Goal: Information Seeking & Learning: Learn about a topic

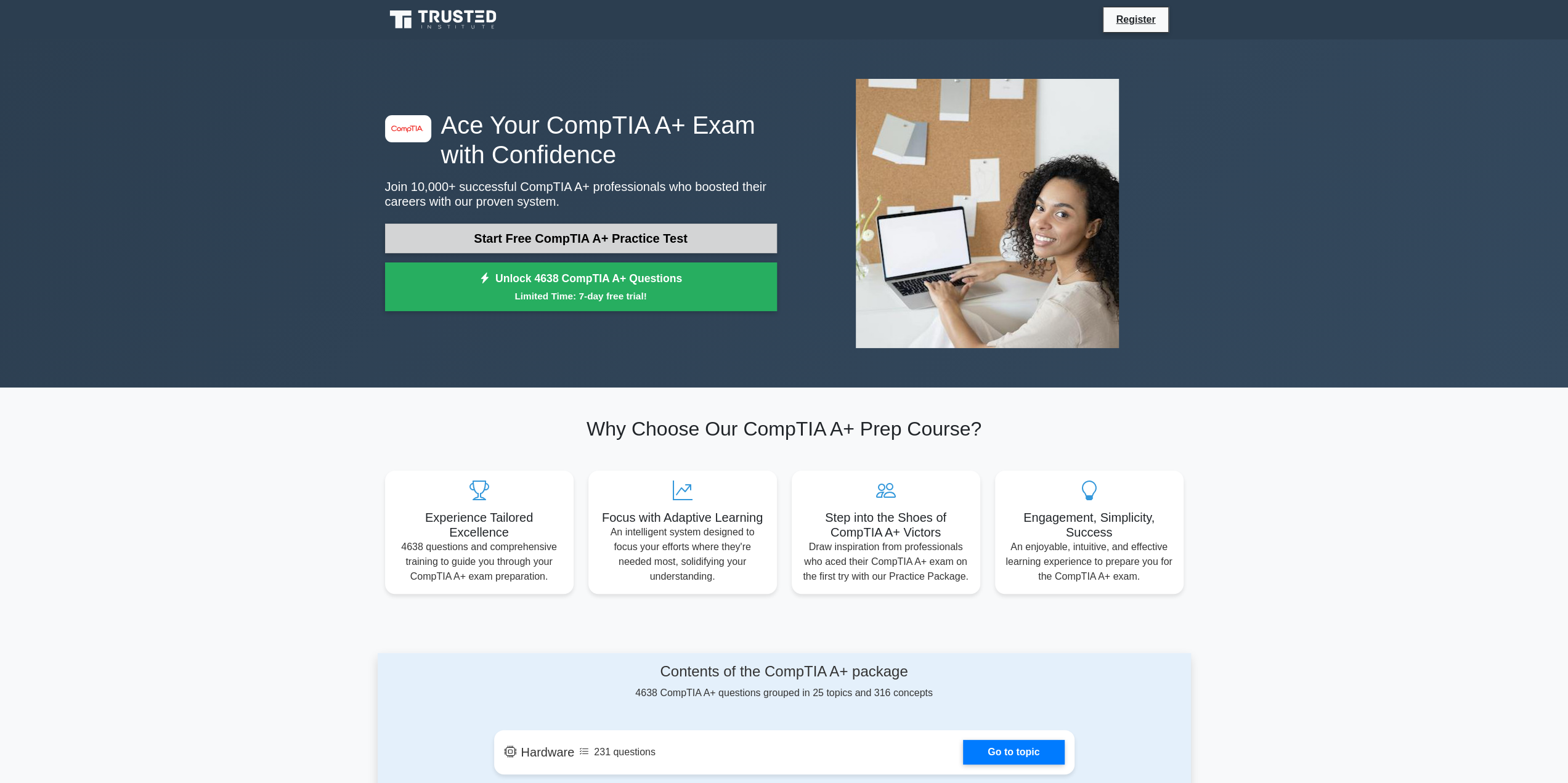
click at [714, 234] on link "Start Free CompTIA A+ Practice Test" at bounding box center [581, 238] width 392 height 30
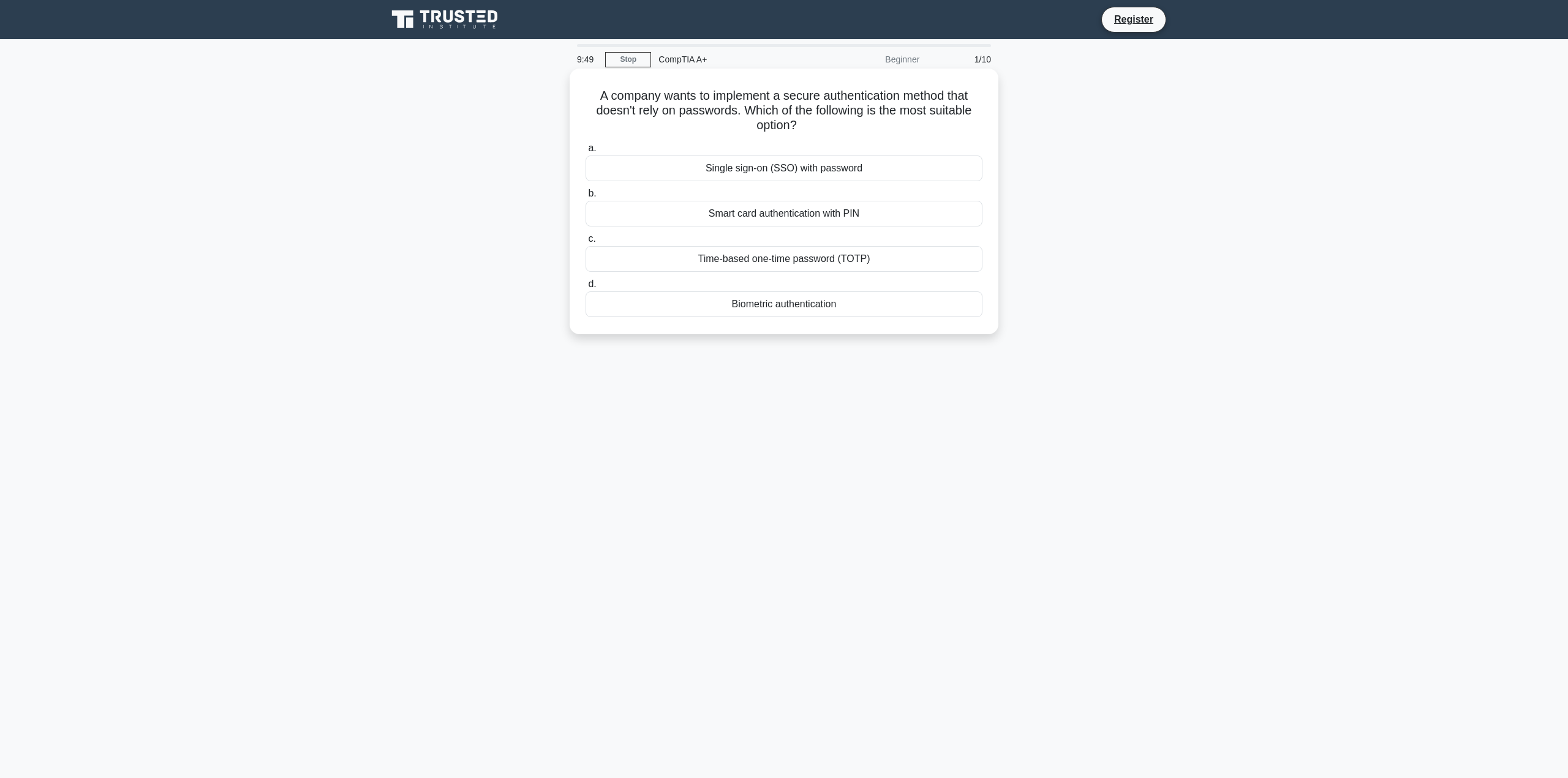
click at [872, 301] on div "Biometric authentication" at bounding box center [784, 304] width 397 height 26
click at [586, 288] on input "d. Biometric authentication" at bounding box center [586, 285] width 0 height 8
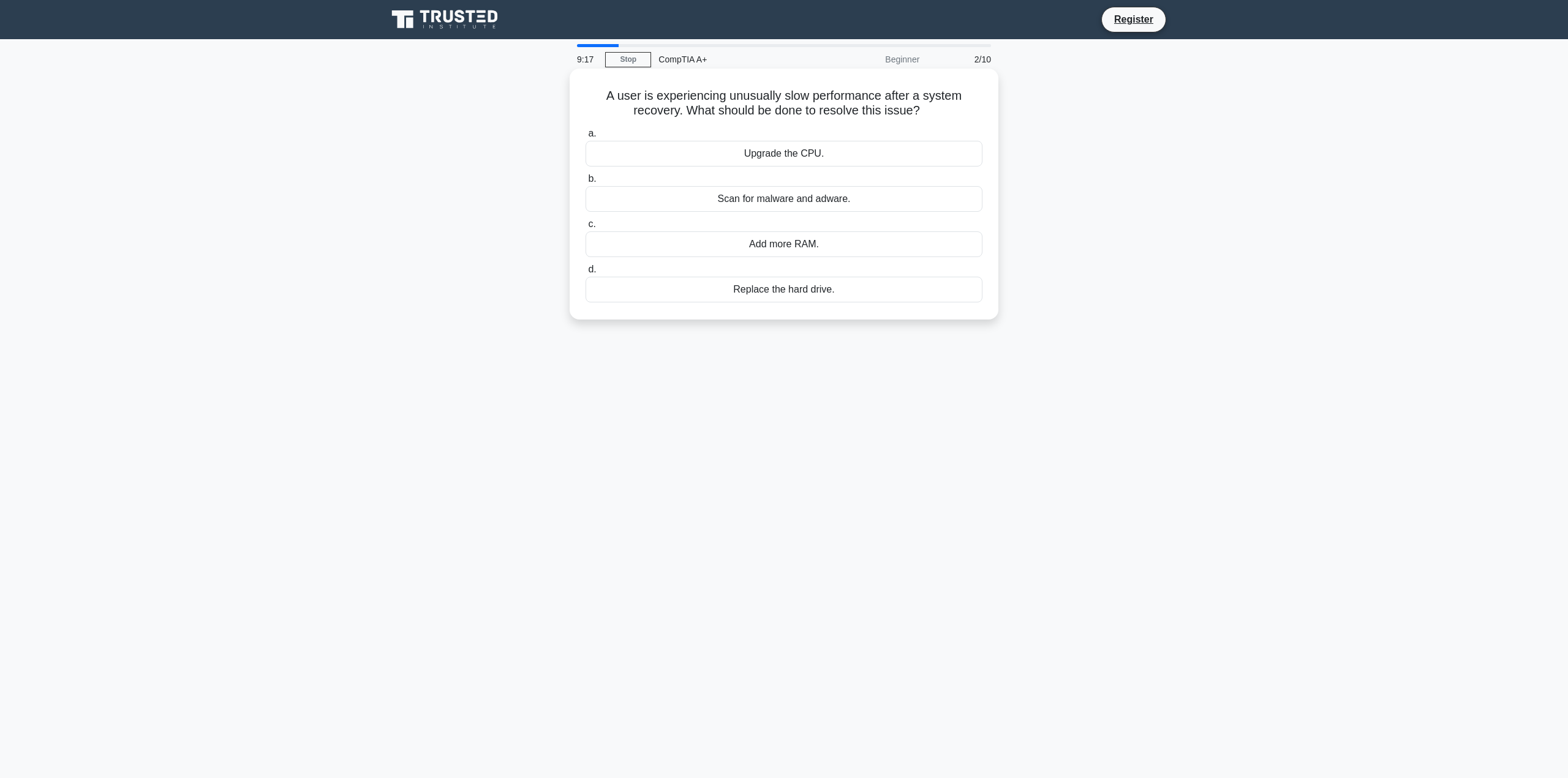
click at [802, 200] on div "Scan for malware and adware." at bounding box center [784, 199] width 397 height 26
click at [586, 183] on input "b. Scan for malware and adware." at bounding box center [586, 179] width 0 height 8
click at [852, 209] on div "System instability or failure to boot" at bounding box center [784, 199] width 397 height 26
click at [586, 183] on input "b. System instability or failure to boot" at bounding box center [586, 179] width 0 height 8
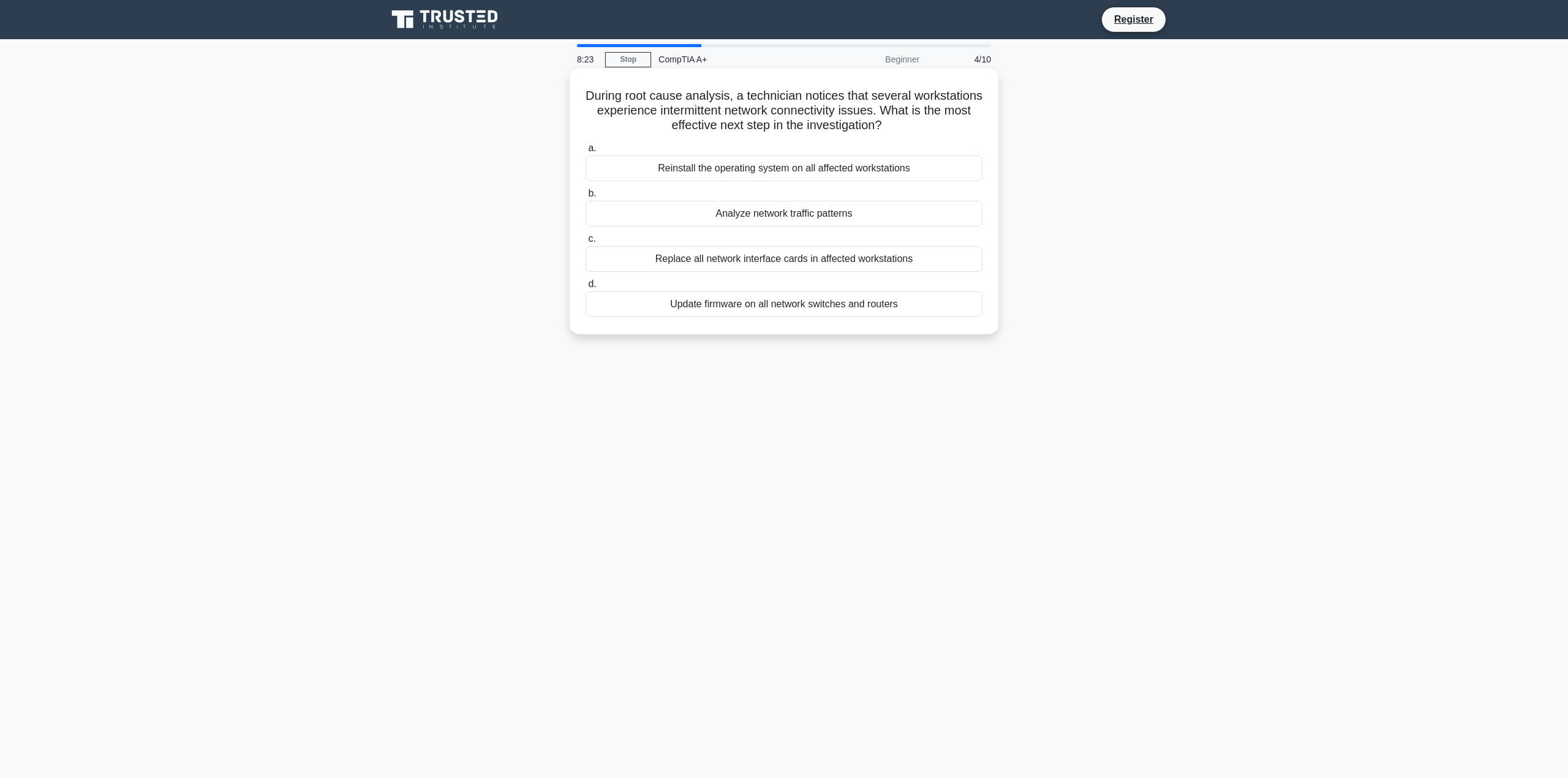
click at [790, 306] on div "Update firmware on all network switches and routers" at bounding box center [784, 304] width 397 height 26
click at [586, 288] on input "d. Update firmware on all network switches and routers" at bounding box center [586, 285] width 0 height 8
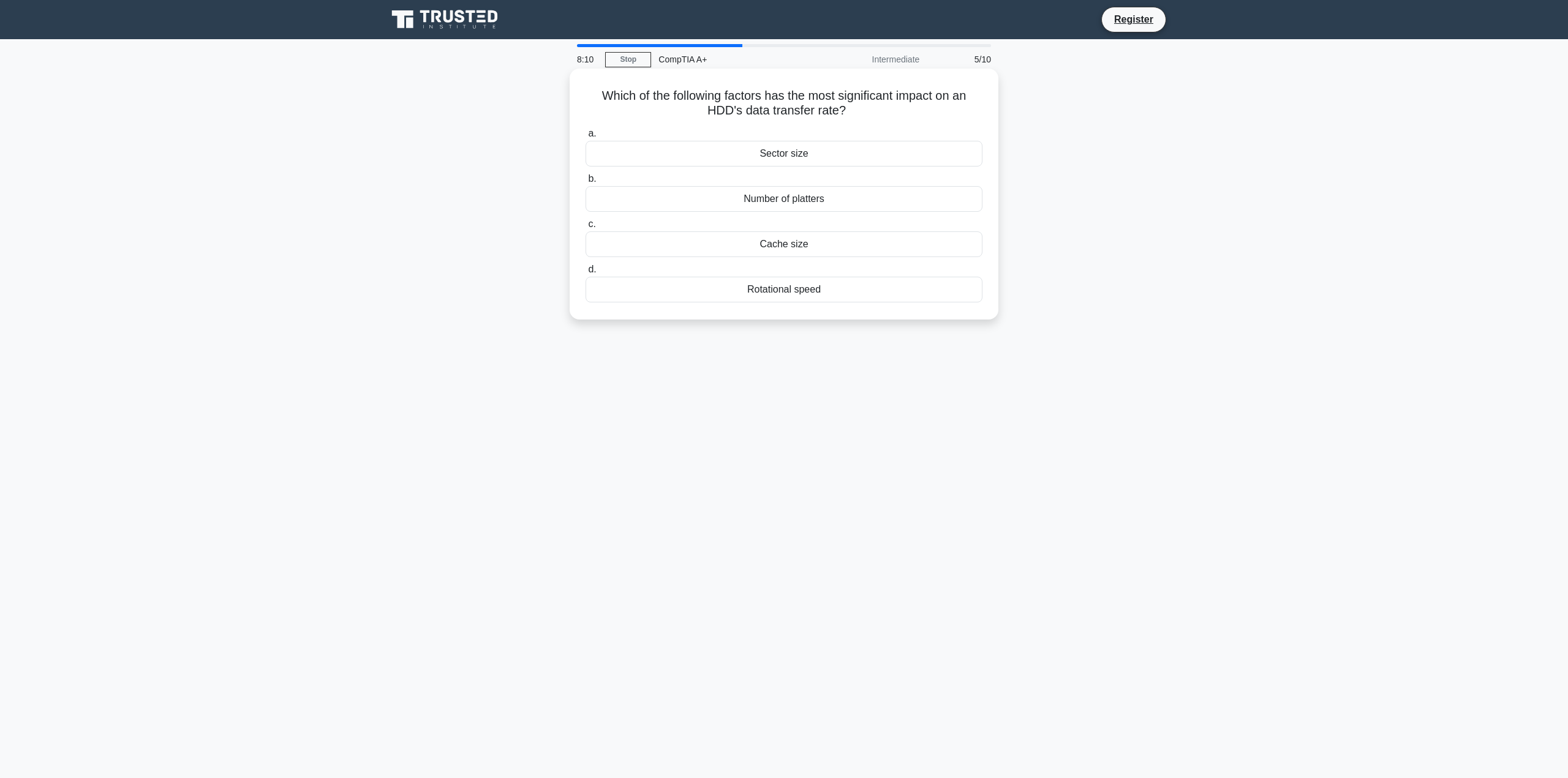
click at [835, 291] on div "Rotational speed" at bounding box center [784, 290] width 397 height 26
click at [586, 274] on input "d. Rotational speed" at bounding box center [586, 269] width 0 height 8
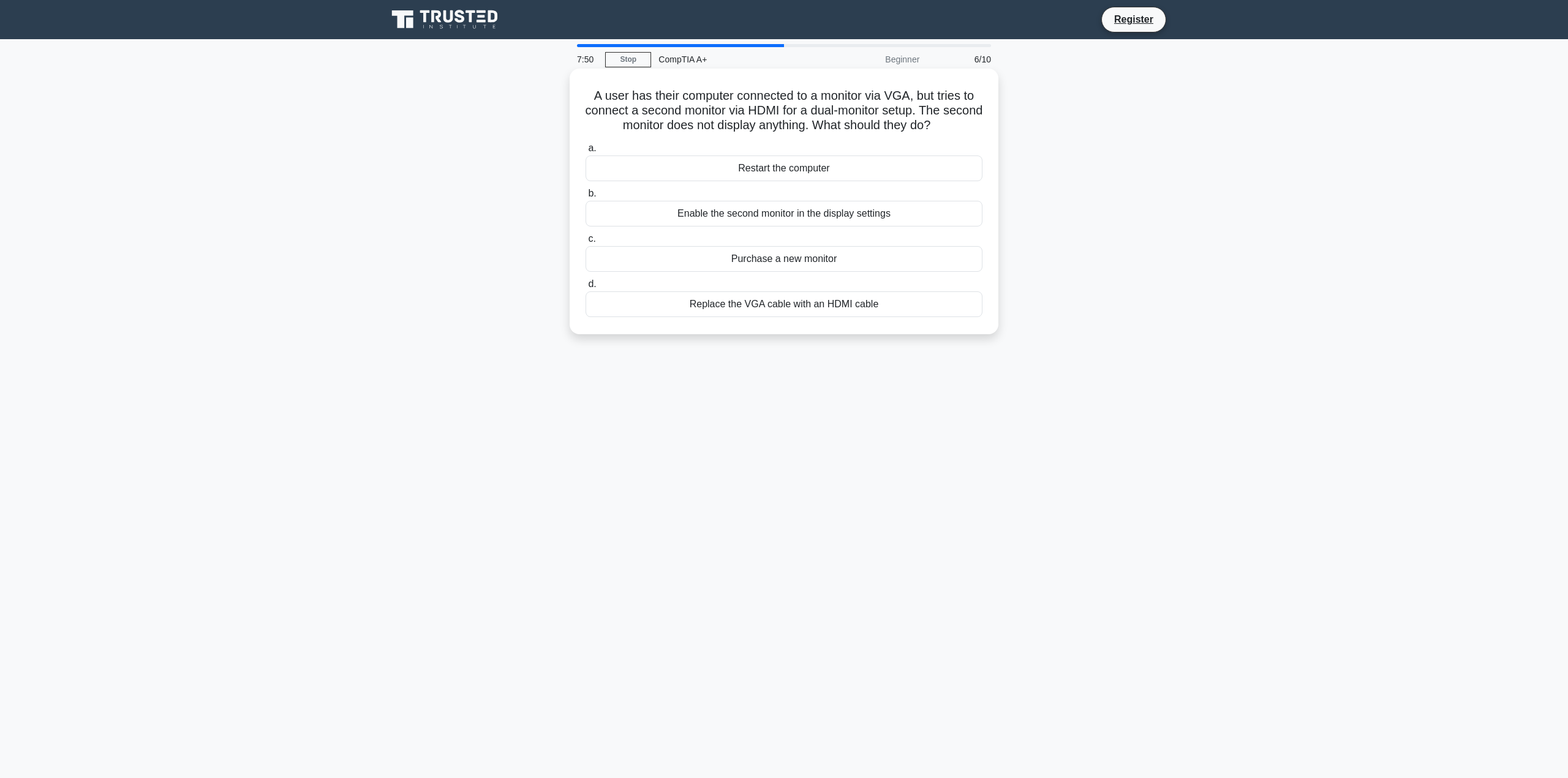
click at [827, 216] on div "Enable the second monitor in the display settings" at bounding box center [784, 213] width 397 height 26
click at [586, 198] on input "b. Enable the second monitor in the display settings" at bounding box center [586, 194] width 0 height 8
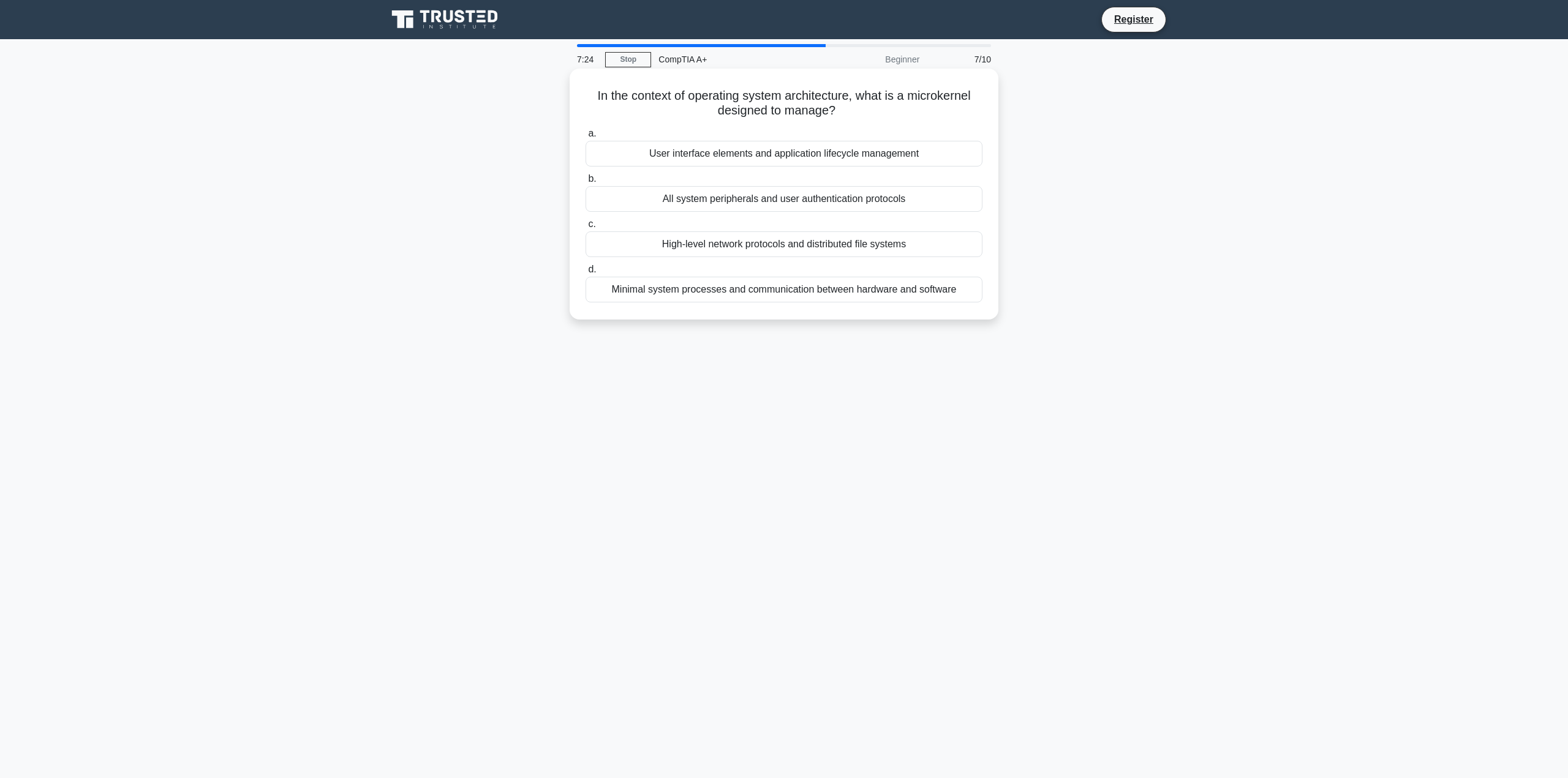
click at [817, 290] on div "Minimal system processes and communication between hardware and software" at bounding box center [784, 290] width 397 height 26
click at [586, 274] on input "d. Minimal system processes and communication between hardware and software" at bounding box center [586, 269] width 0 height 8
click at [784, 199] on div "Implementing hot and cold aisle containment" at bounding box center [784, 199] width 397 height 26
click at [586, 183] on input "b. Implementing hot and cold aisle containment" at bounding box center [586, 179] width 0 height 8
click at [873, 197] on div "Change the screen resolution of the external monitor" at bounding box center [784, 199] width 397 height 26
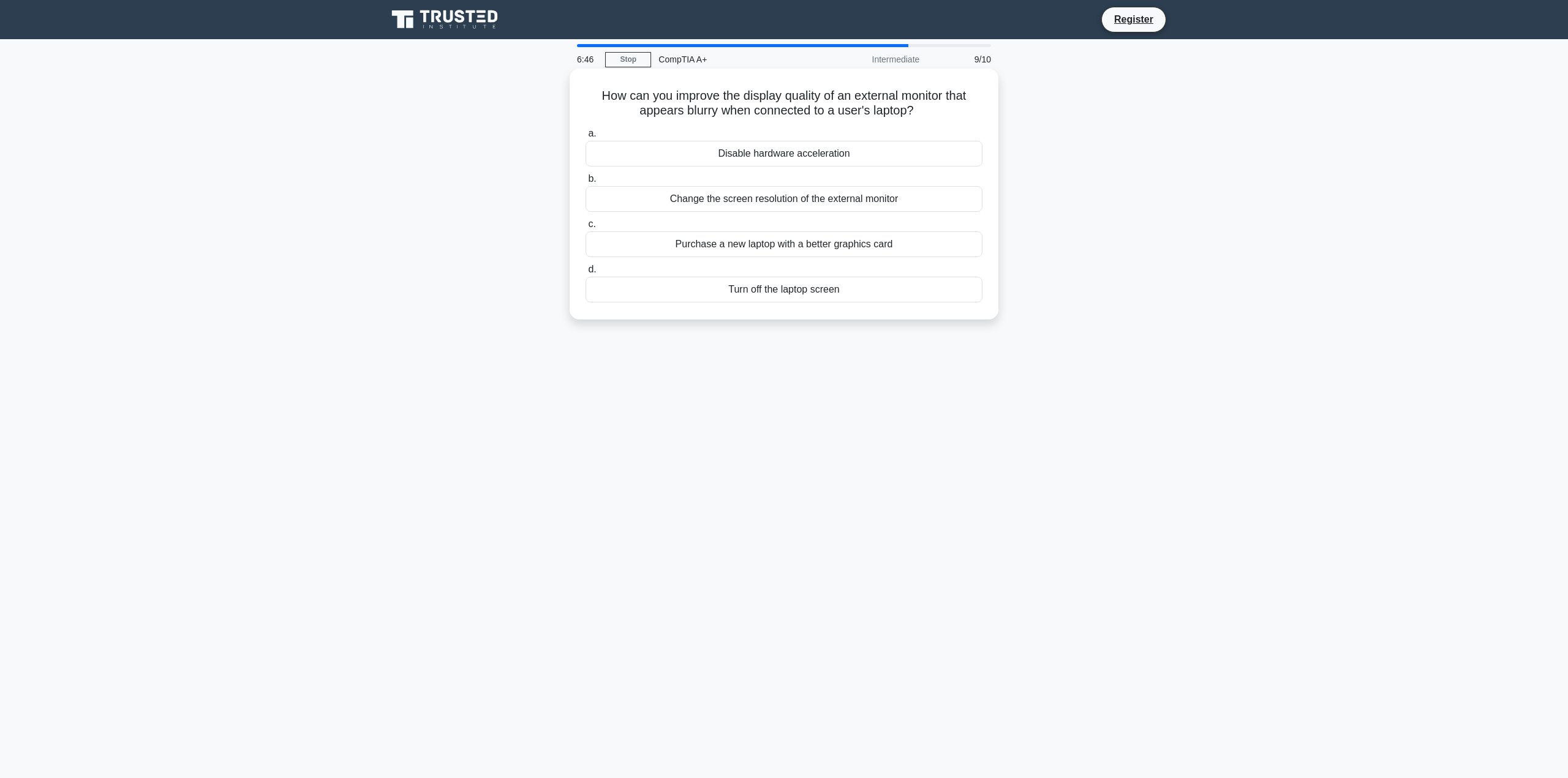
click at [586, 183] on input "b. Change the screen resolution of the external monitor" at bounding box center [586, 179] width 0 height 8
click at [858, 198] on div "Biometric authentication for user login" at bounding box center [784, 199] width 397 height 26
click at [586, 183] on input "b. Biometric authentication for user login" at bounding box center [586, 179] width 0 height 8
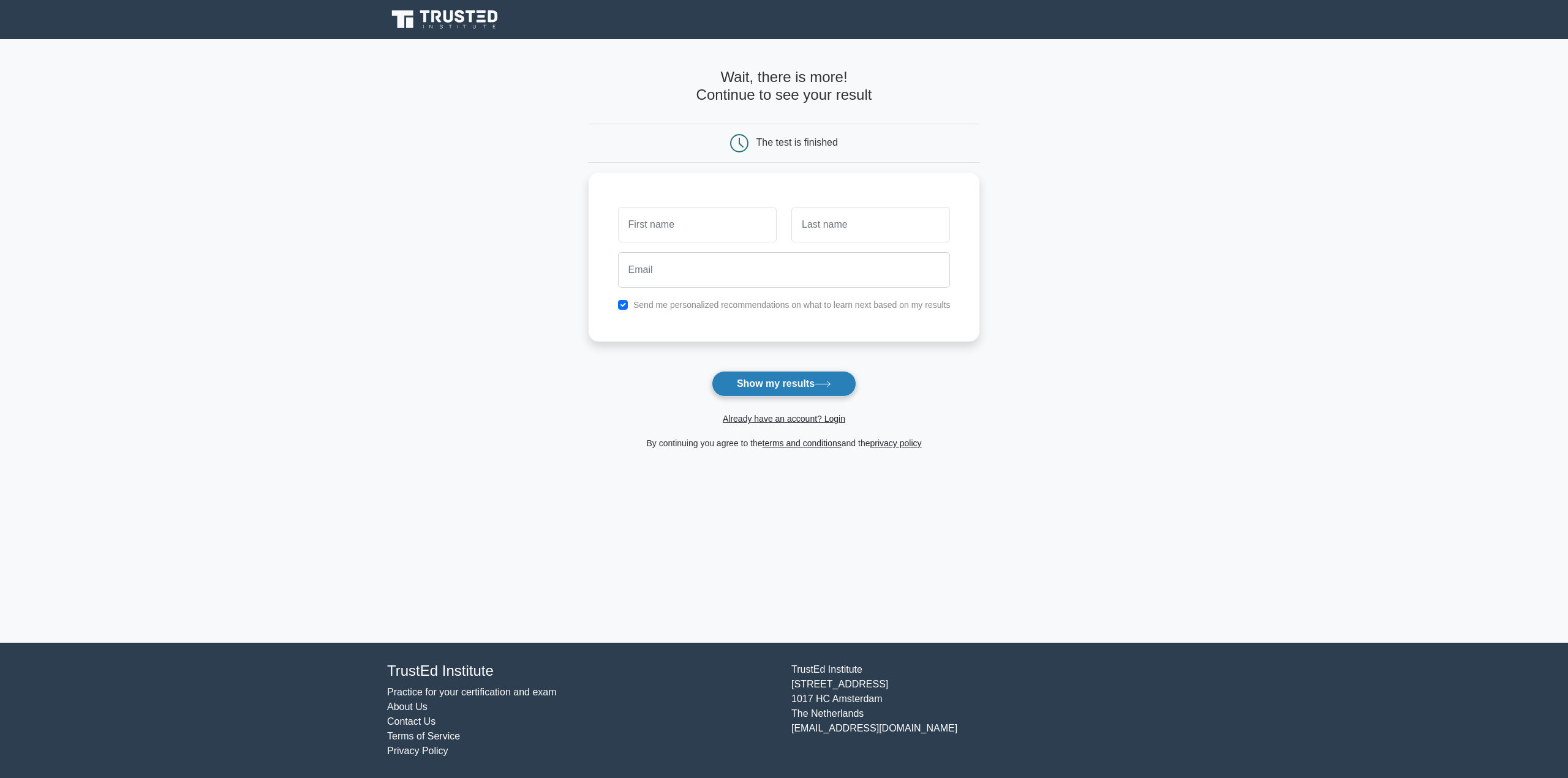
click at [806, 380] on button "Show my results" at bounding box center [784, 384] width 144 height 26
click at [701, 215] on input "text" at bounding box center [697, 221] width 159 height 35
click at [691, 262] on input "email" at bounding box center [784, 267] width 332 height 35
click at [438, 287] on main "Wait, there is more! Continue to see your result The test is finished and the" at bounding box center [784, 341] width 1568 height 604
click at [624, 297] on input "checkbox" at bounding box center [623, 302] width 10 height 10
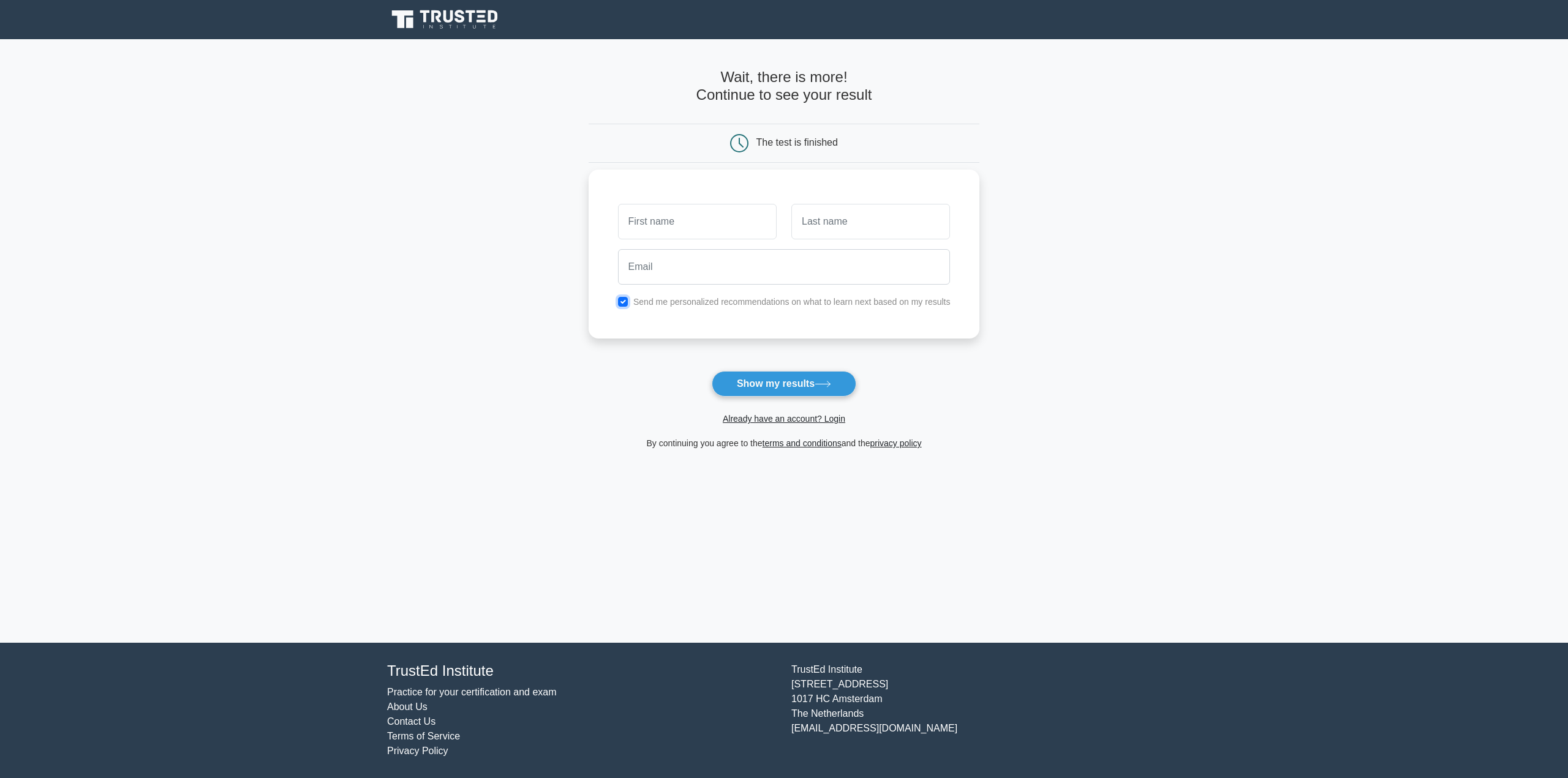
checkbox input "false"
click at [666, 231] on input "text" at bounding box center [697, 221] width 159 height 35
type input "Gunnar"
click at [842, 214] on input "text" at bounding box center [871, 221] width 159 height 35
type input "Rollison"
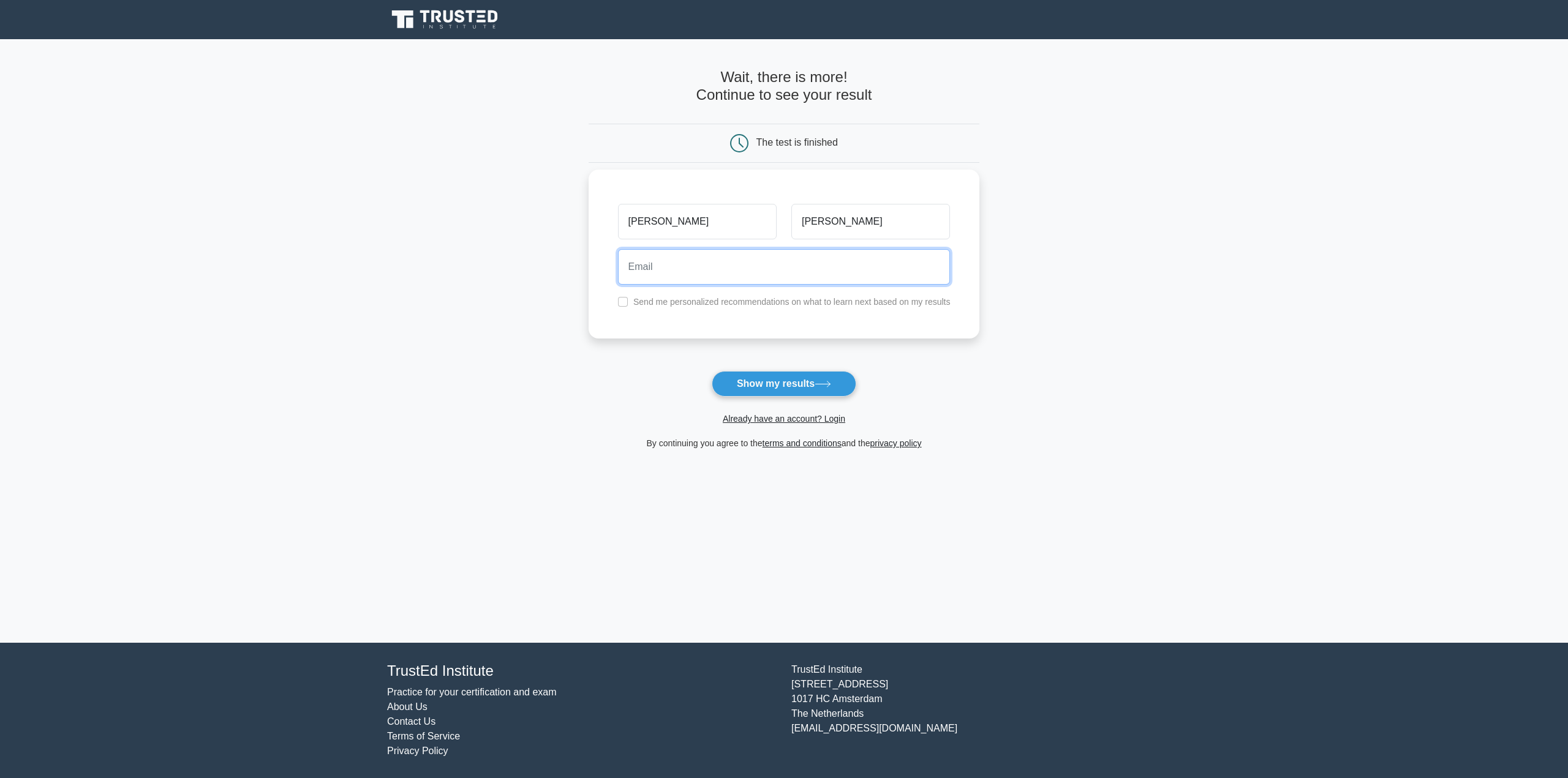
click at [728, 260] on input "email" at bounding box center [784, 267] width 332 height 35
type input "Gunnar_Rollison@yahoo.com"
click at [799, 381] on button "Show my results" at bounding box center [784, 384] width 144 height 26
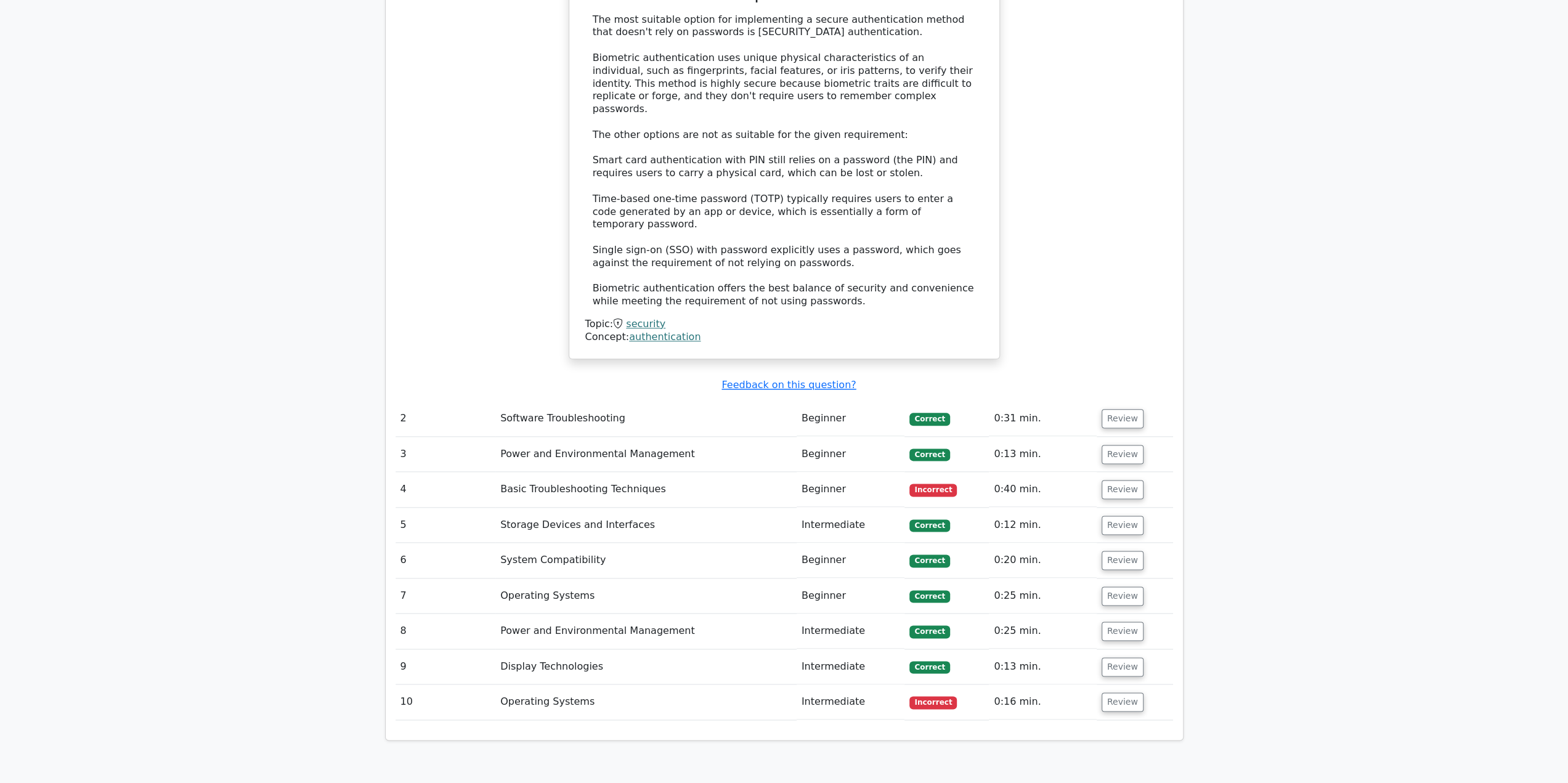
scroll to position [1479, 0]
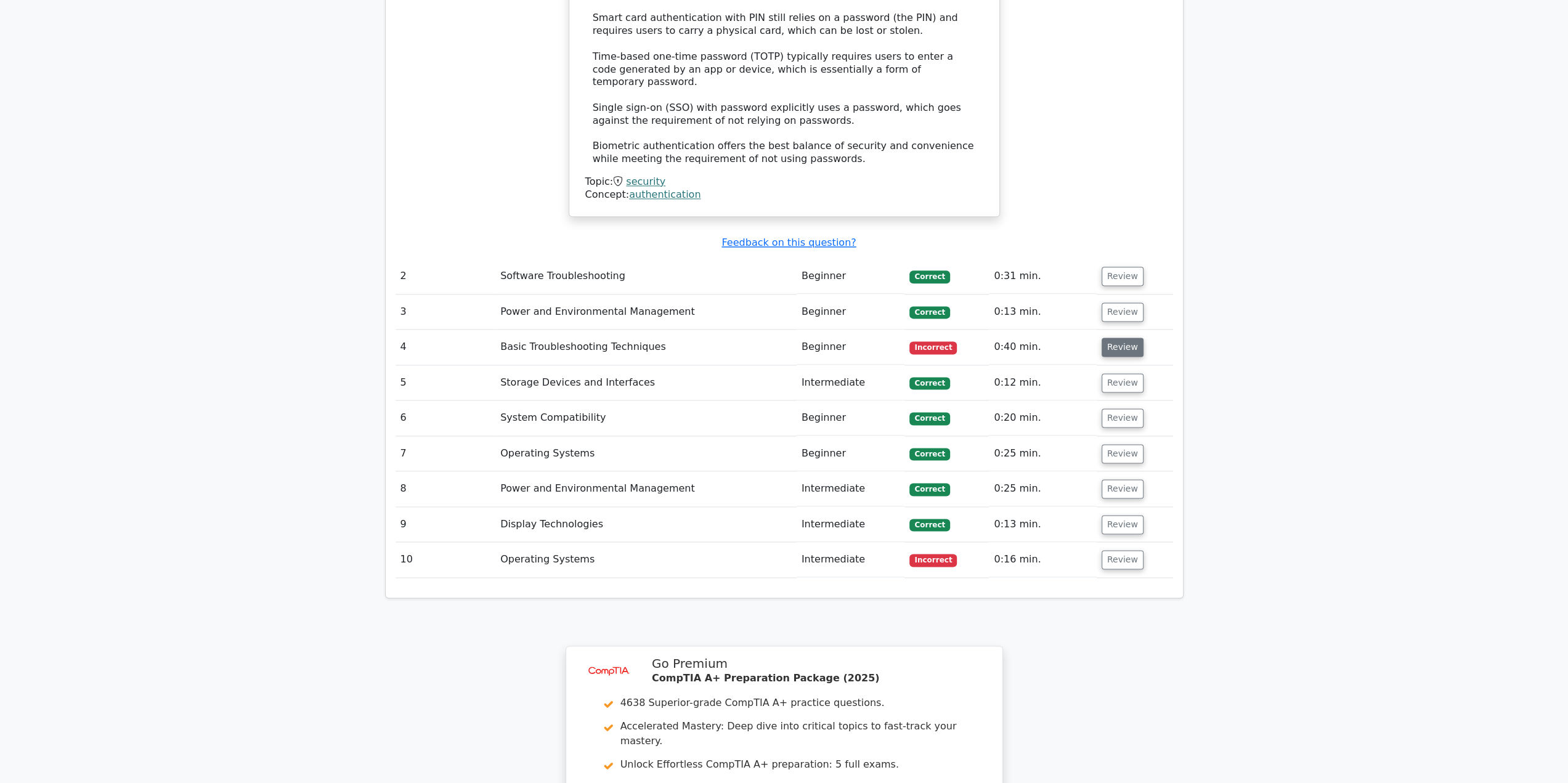
click at [1117, 337] on button "Review" at bounding box center [1123, 347] width 42 height 19
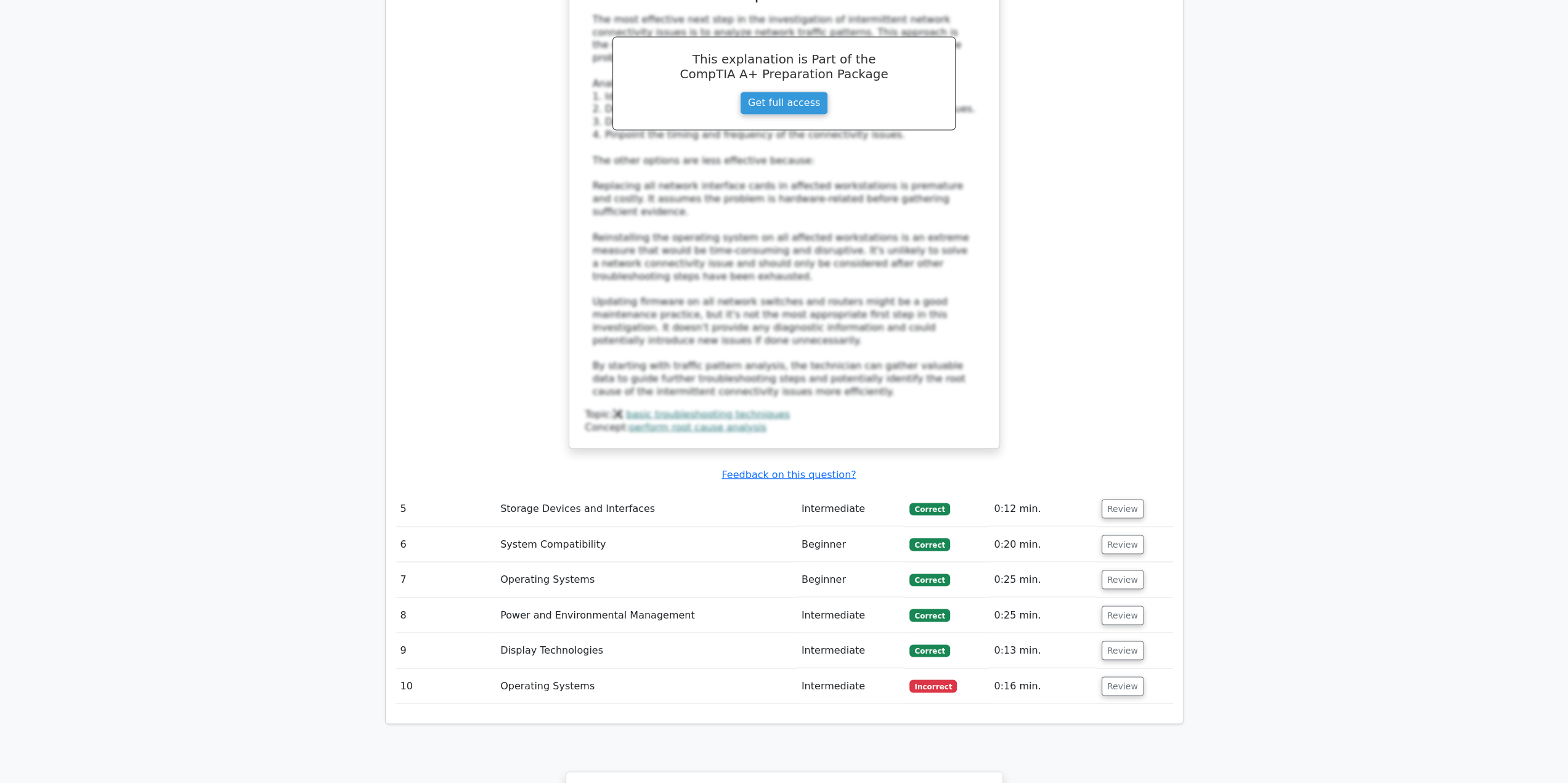
scroll to position [2156, 0]
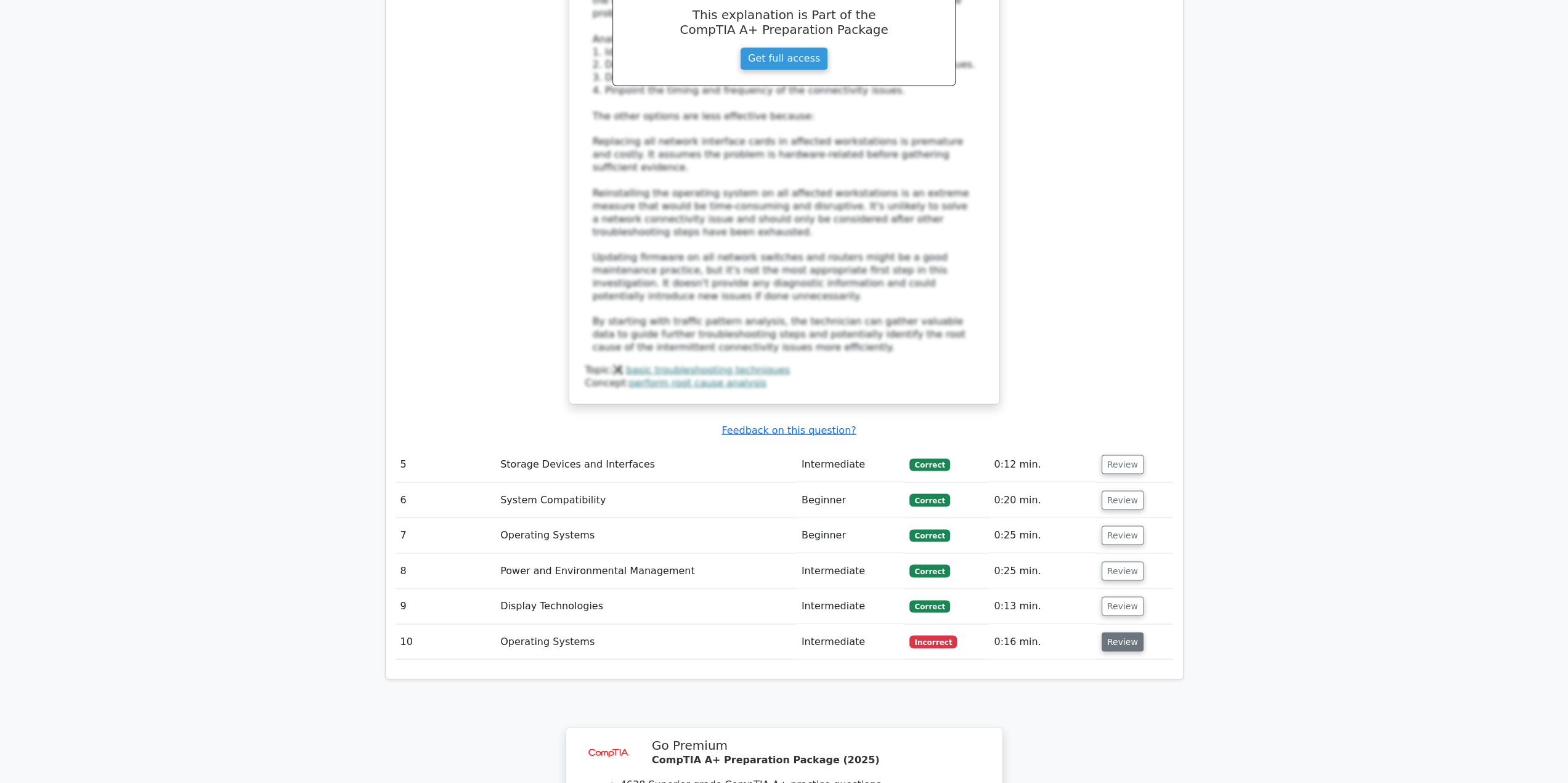
click at [1122, 632] on button "Review" at bounding box center [1123, 642] width 42 height 19
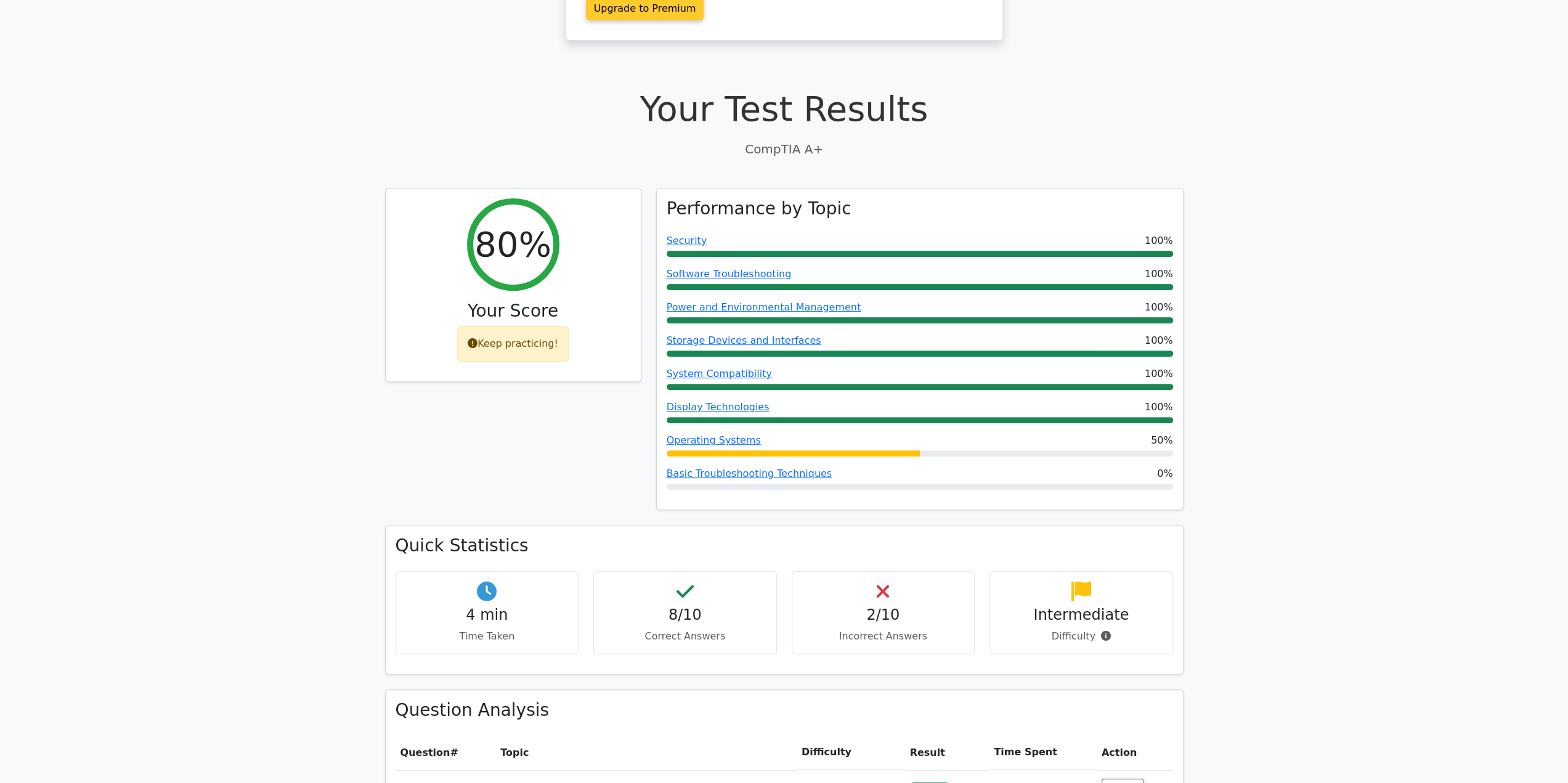
scroll to position [187, 0]
